Goal: Information Seeking & Learning: Learn about a topic

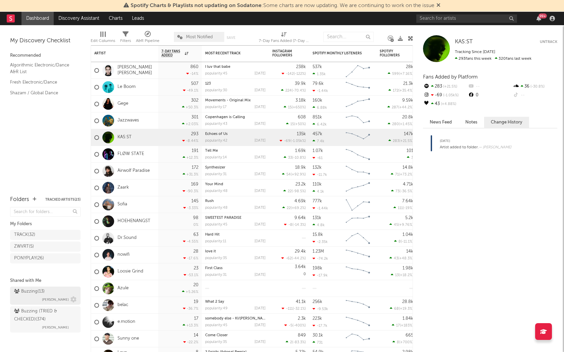
click at [39, 294] on div "Buzzing ( 13 )" at bounding box center [29, 292] width 31 height 8
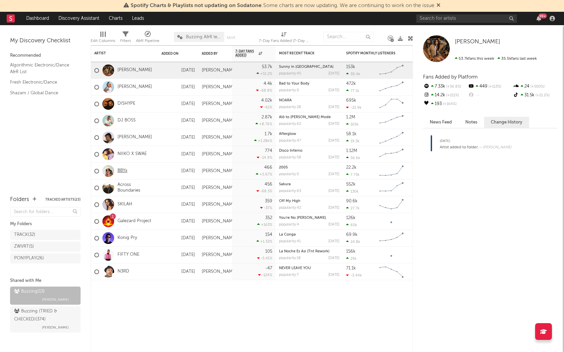
click at [123, 168] on link "BBYx" at bounding box center [122, 171] width 10 height 6
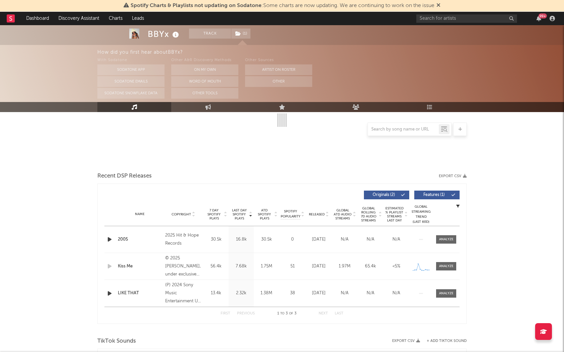
select select "6m"
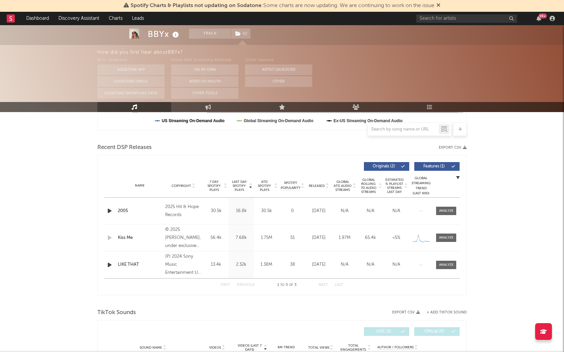
scroll to position [220, 0]
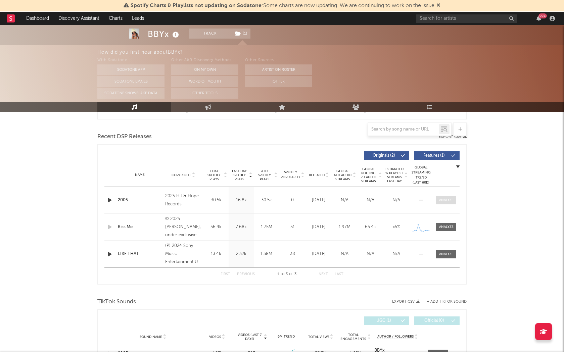
click at [445, 201] on div at bounding box center [446, 200] width 14 height 5
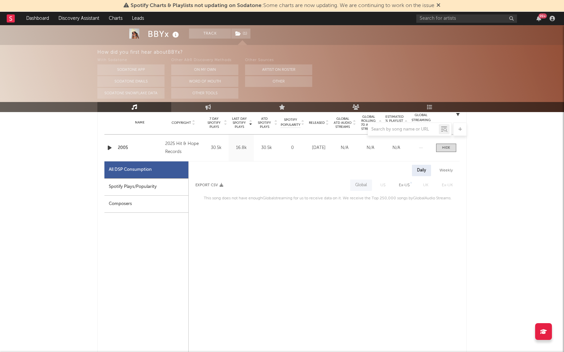
scroll to position [280, 0]
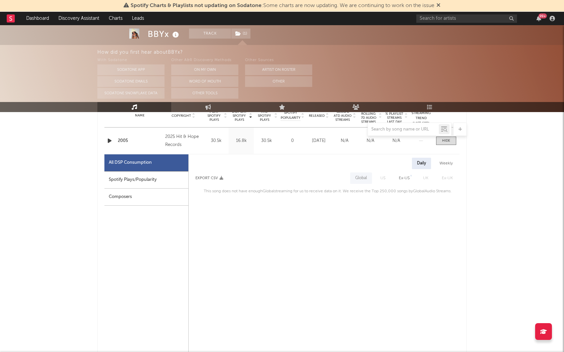
click at [135, 179] on div "Spotify Plays/Popularity" at bounding box center [146, 179] width 84 height 17
select select "1w"
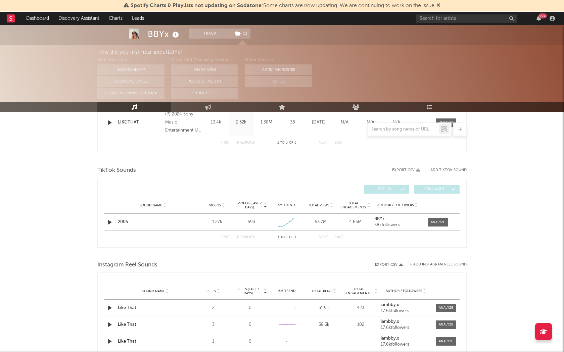
scroll to position [680, 0]
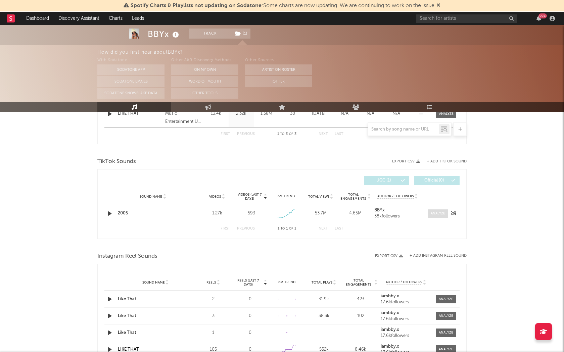
click at [438, 215] on div at bounding box center [438, 213] width 14 height 5
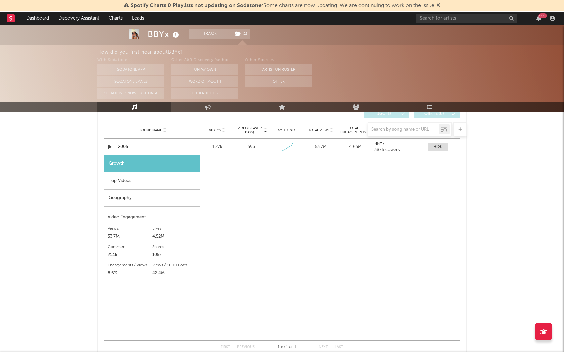
scroll to position [748, 0]
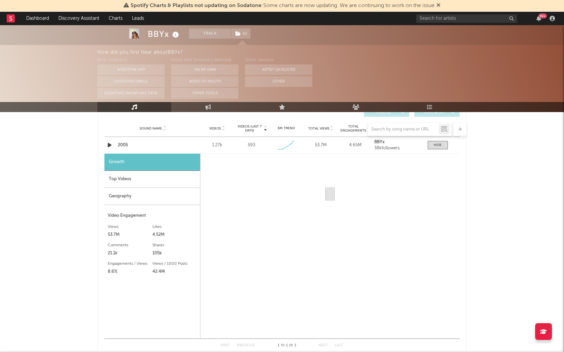
select select "1w"
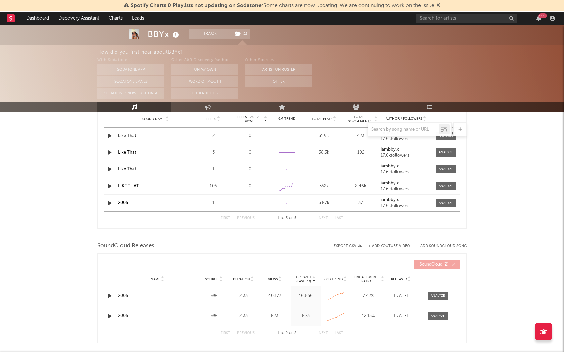
scroll to position [1070, 0]
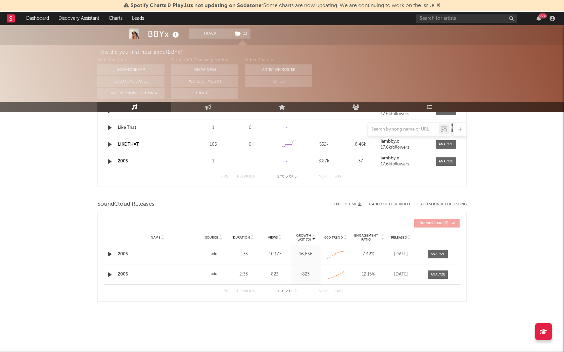
drag, startPoint x: 439, startPoint y: 254, endPoint x: 451, endPoint y: 252, distance: 11.5
click at [439, 254] on div at bounding box center [438, 254] width 14 height 5
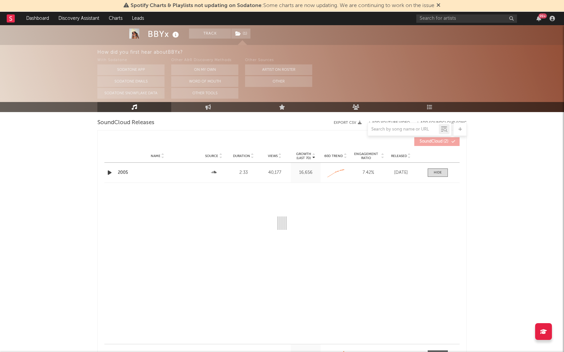
scroll to position [1152, 0]
select select "All"
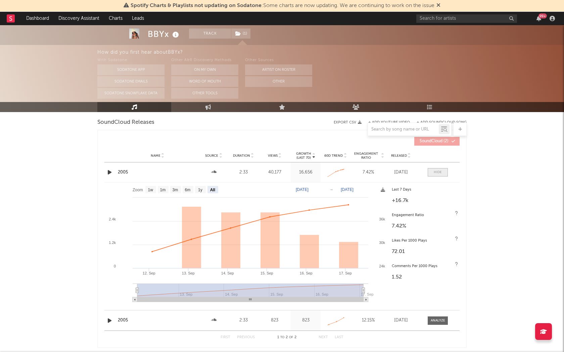
click at [444, 171] on span at bounding box center [438, 172] width 20 height 8
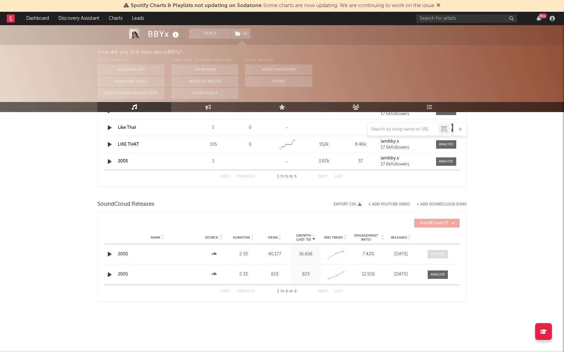
scroll to position [1070, 0]
click at [438, 273] on div at bounding box center [438, 274] width 14 height 5
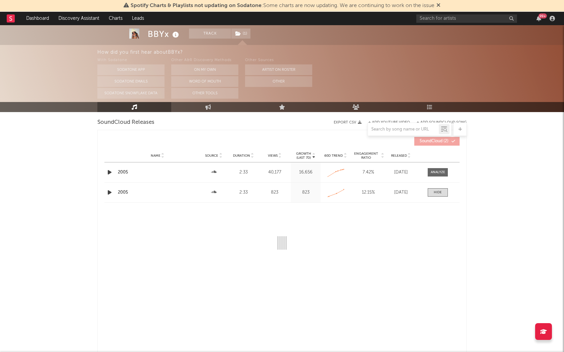
select select "All"
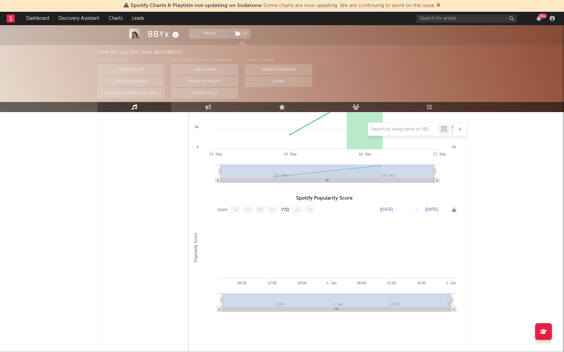
scroll to position [0, 0]
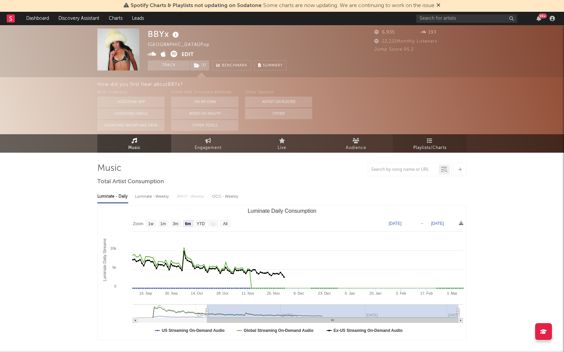
click at [432, 144] on span "Playlists/Charts" at bounding box center [429, 148] width 33 height 8
